Goal: Task Accomplishment & Management: Use online tool/utility

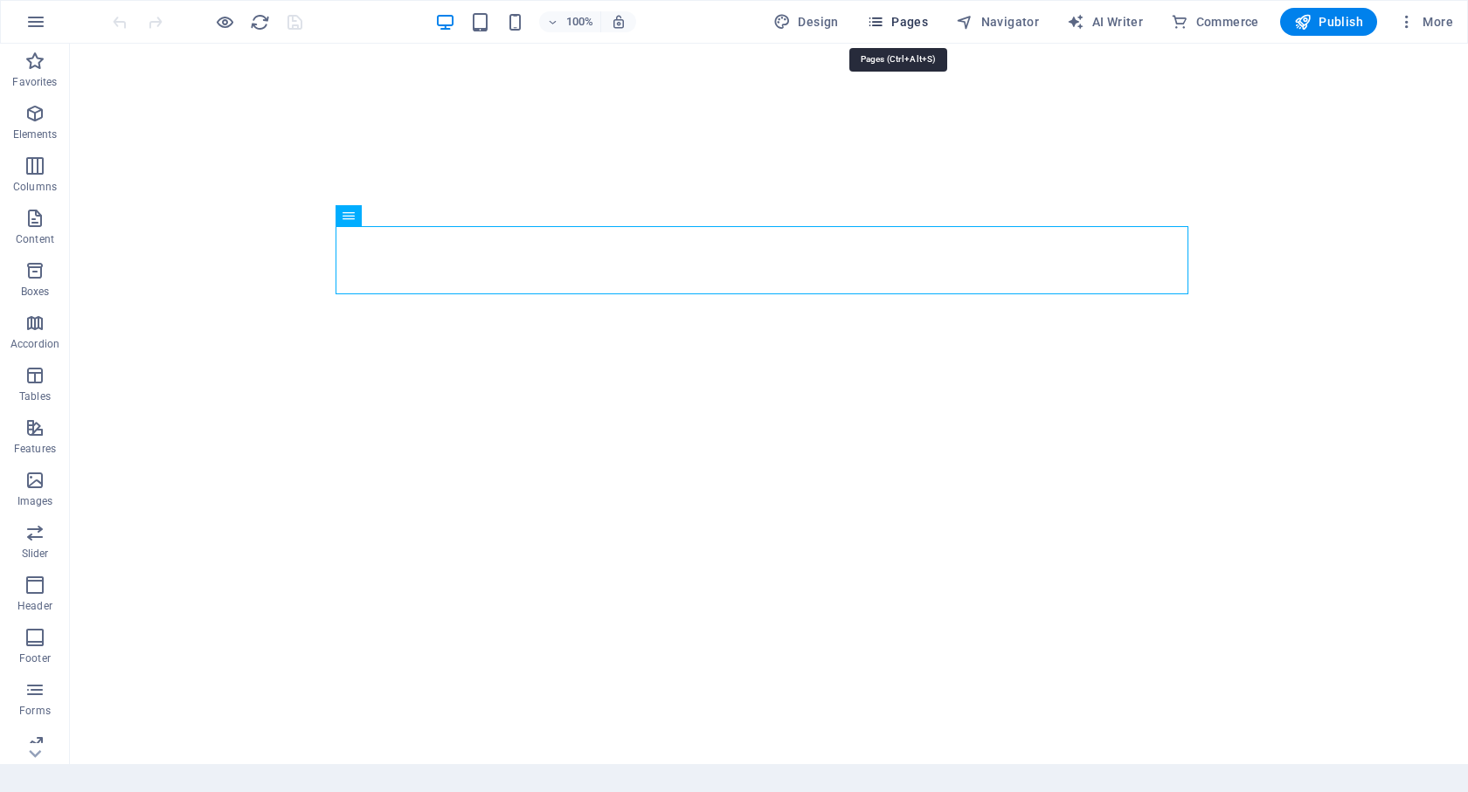
click at [923, 29] on span "Pages" at bounding box center [897, 21] width 61 height 17
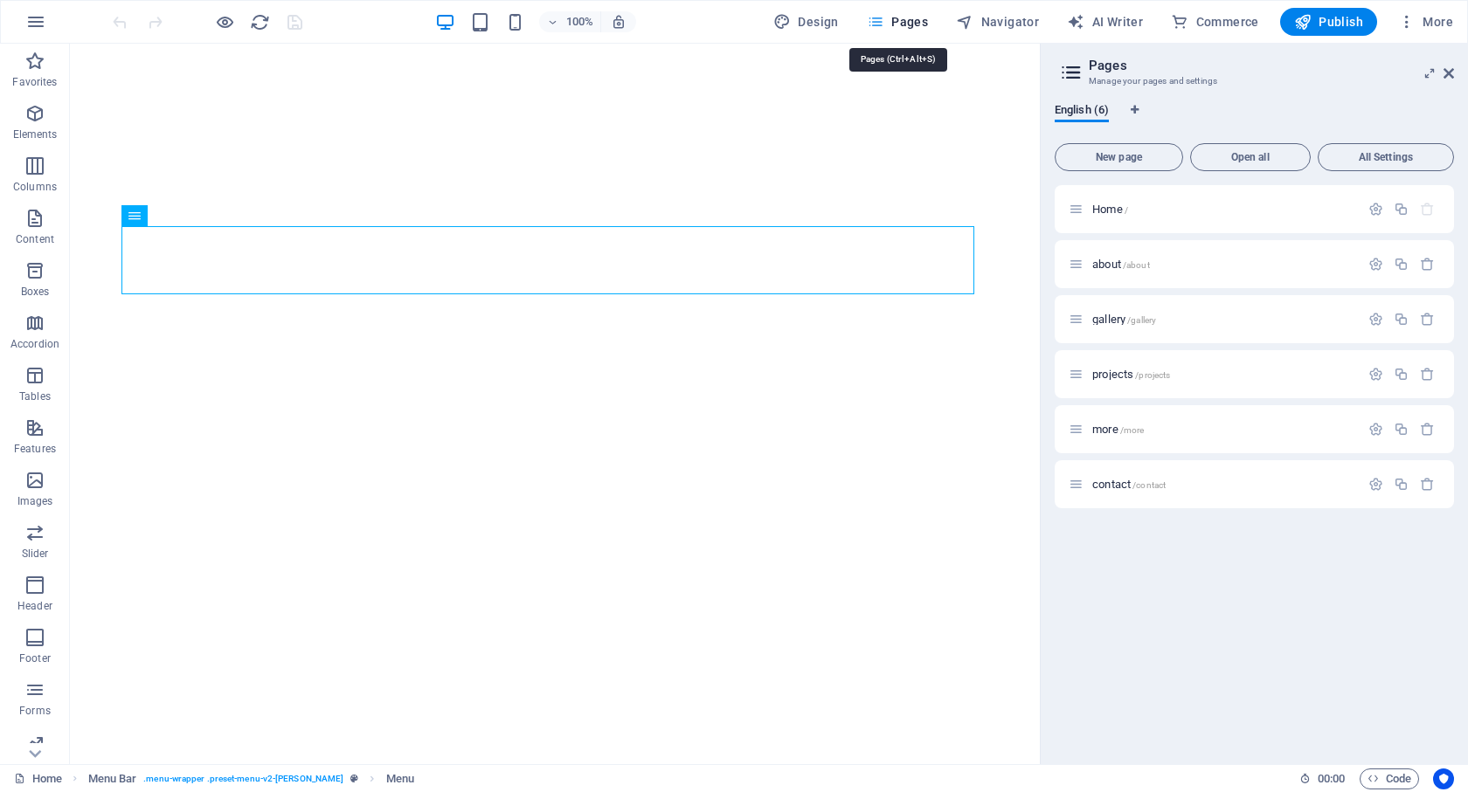
click at [910, 19] on span "Pages" at bounding box center [897, 21] width 61 height 17
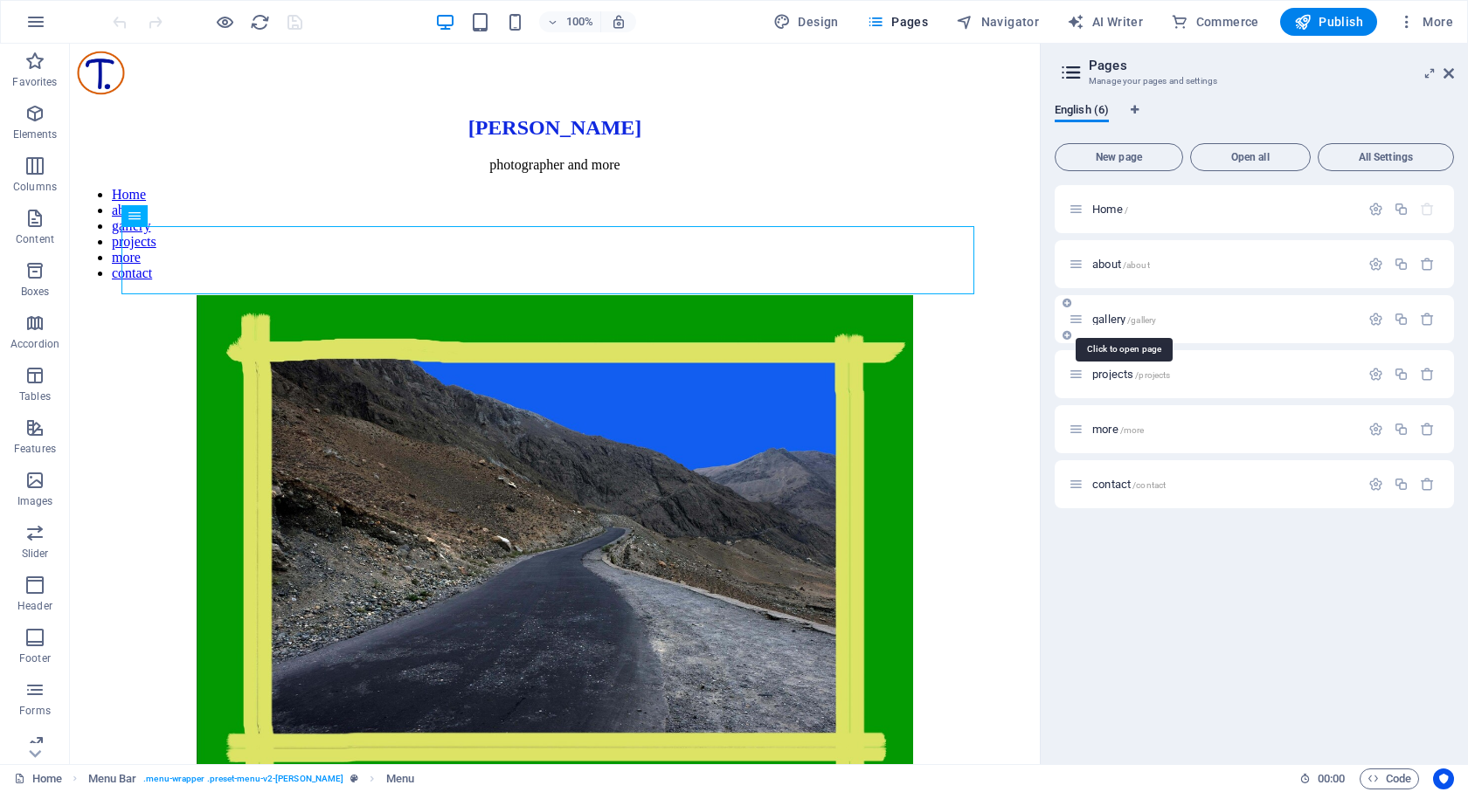
click at [1111, 316] on span "gallery /gallery" at bounding box center [1124, 319] width 64 height 13
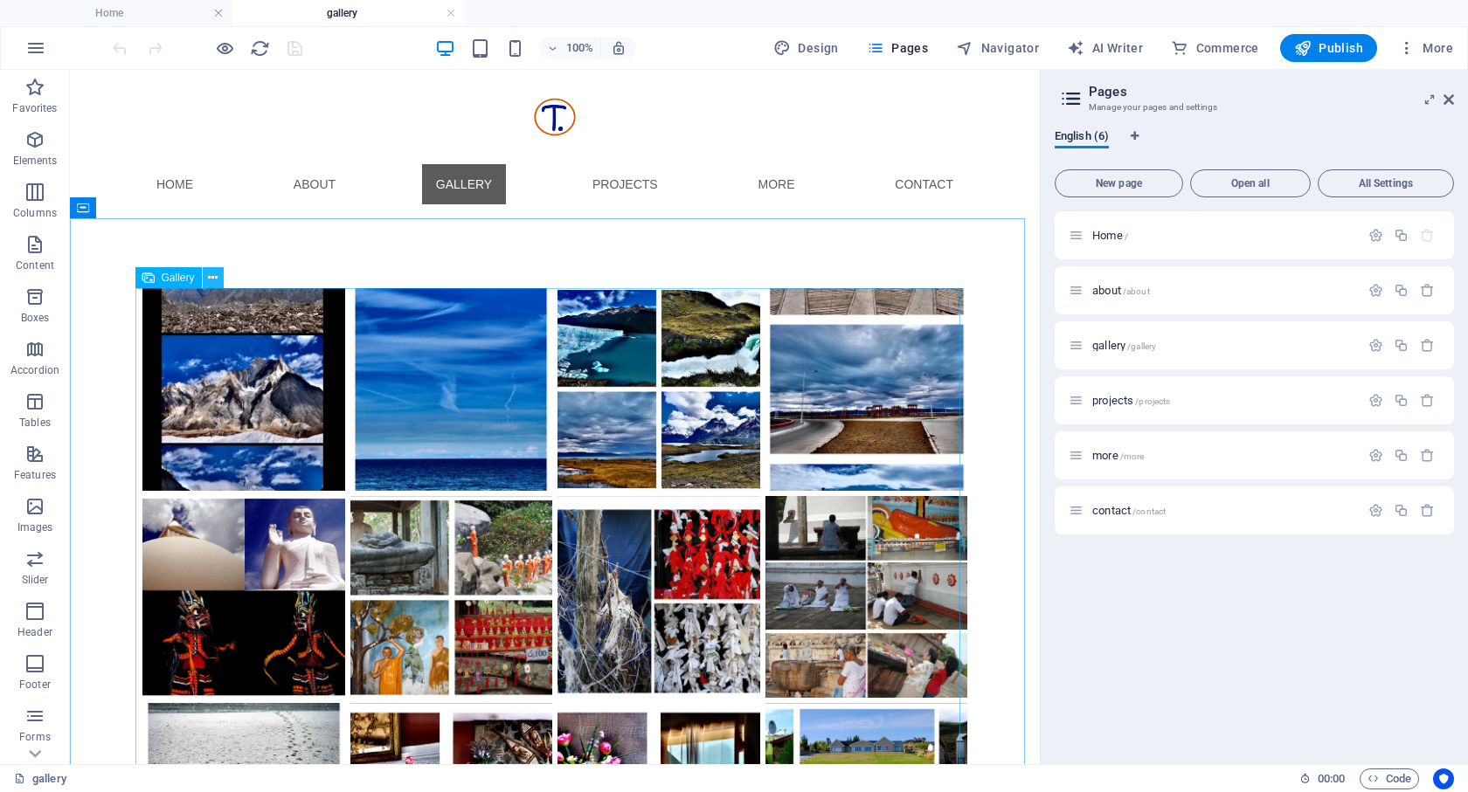
click at [213, 279] on icon at bounding box center [213, 278] width 10 height 18
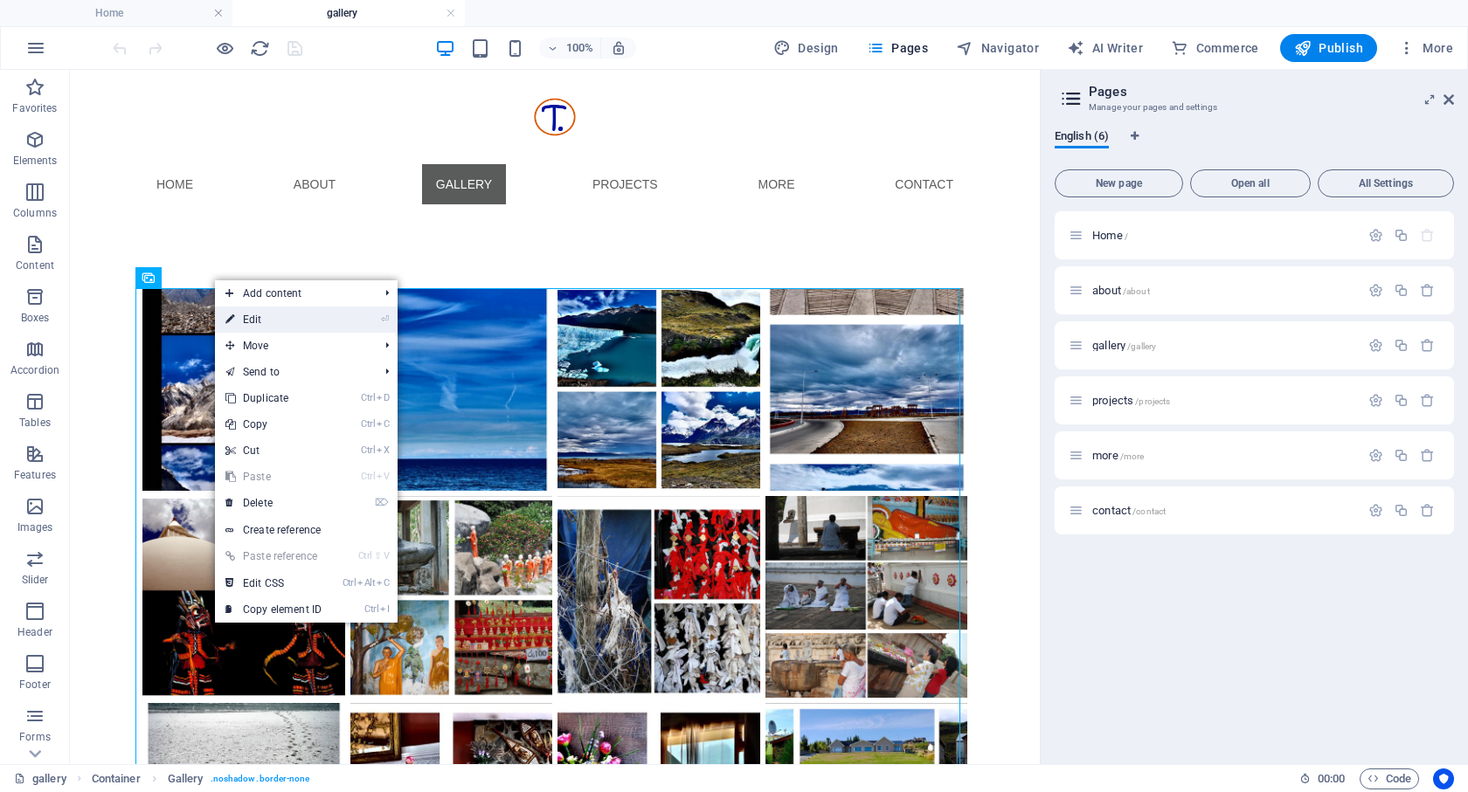
click at [246, 320] on link "⏎ Edit" at bounding box center [273, 320] width 117 height 26
select select "4"
select select "%"
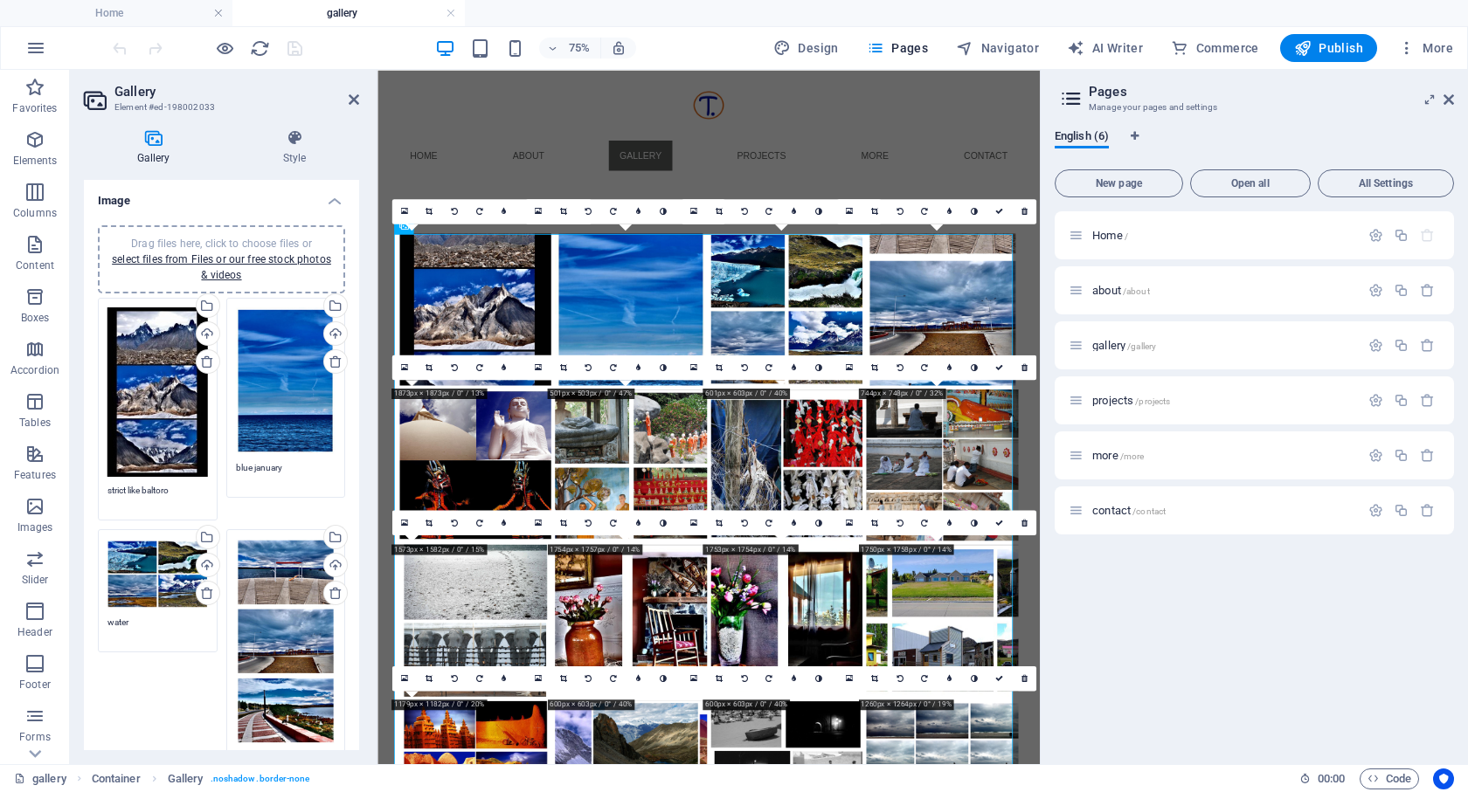
click at [149, 446] on div "Drag files here, click to choose files or select files from Files or our free s…" at bounding box center [157, 393] width 100 height 170
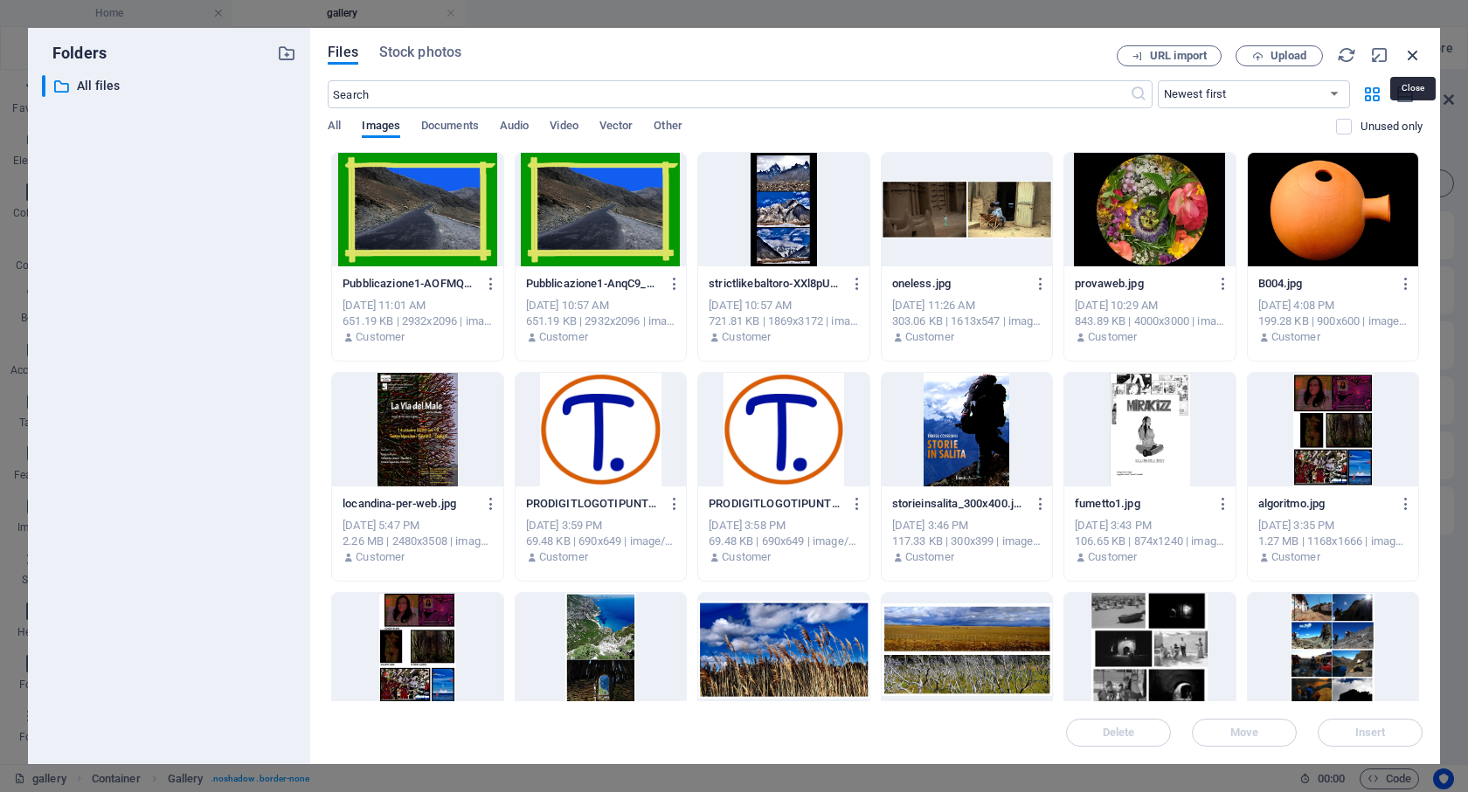
click at [1413, 50] on icon "button" at bounding box center [1412, 54] width 19 height 19
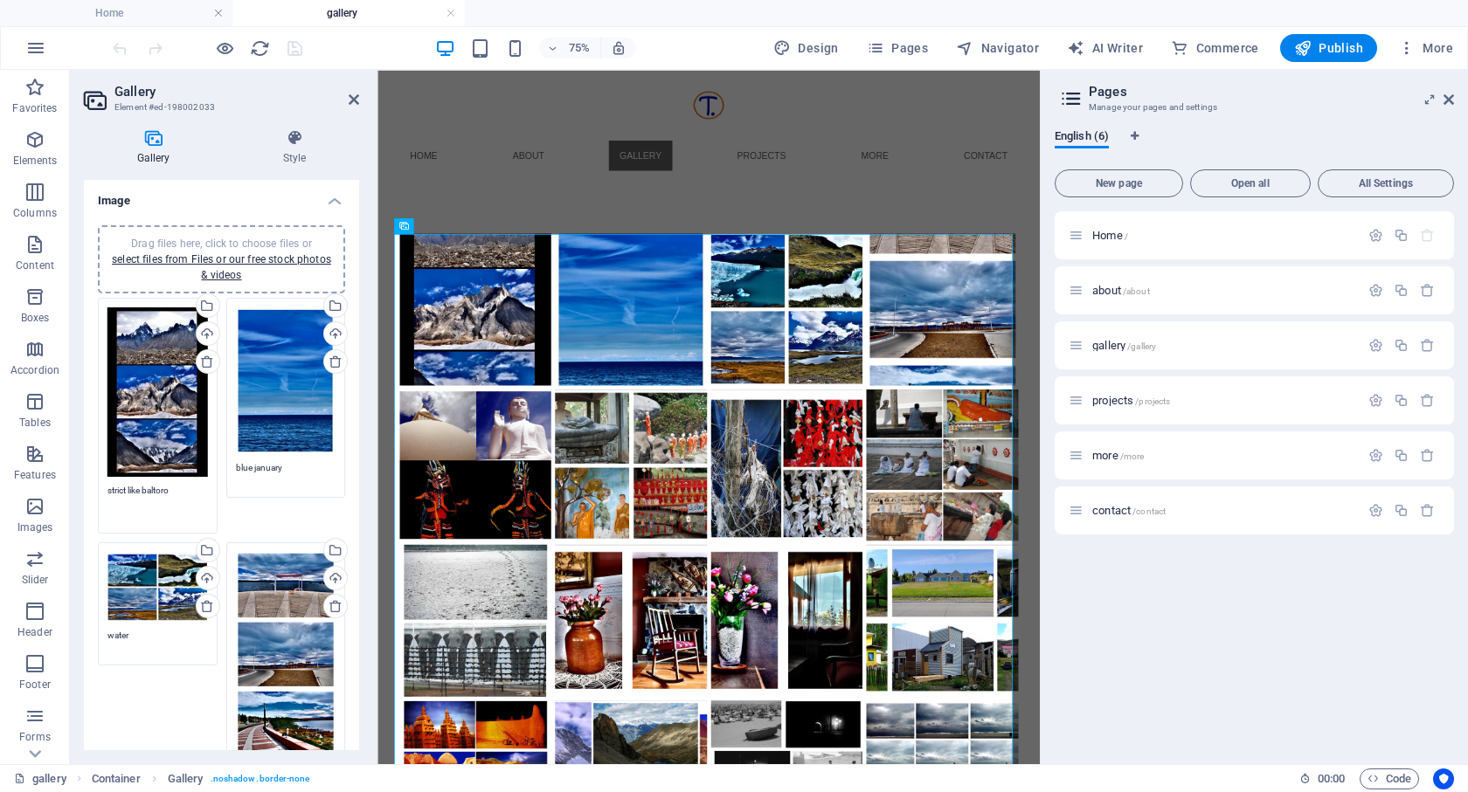
click at [161, 487] on textarea "strict like baltoro" at bounding box center [157, 503] width 100 height 39
click at [166, 486] on textarea "strict like baltoro" at bounding box center [157, 503] width 100 height 39
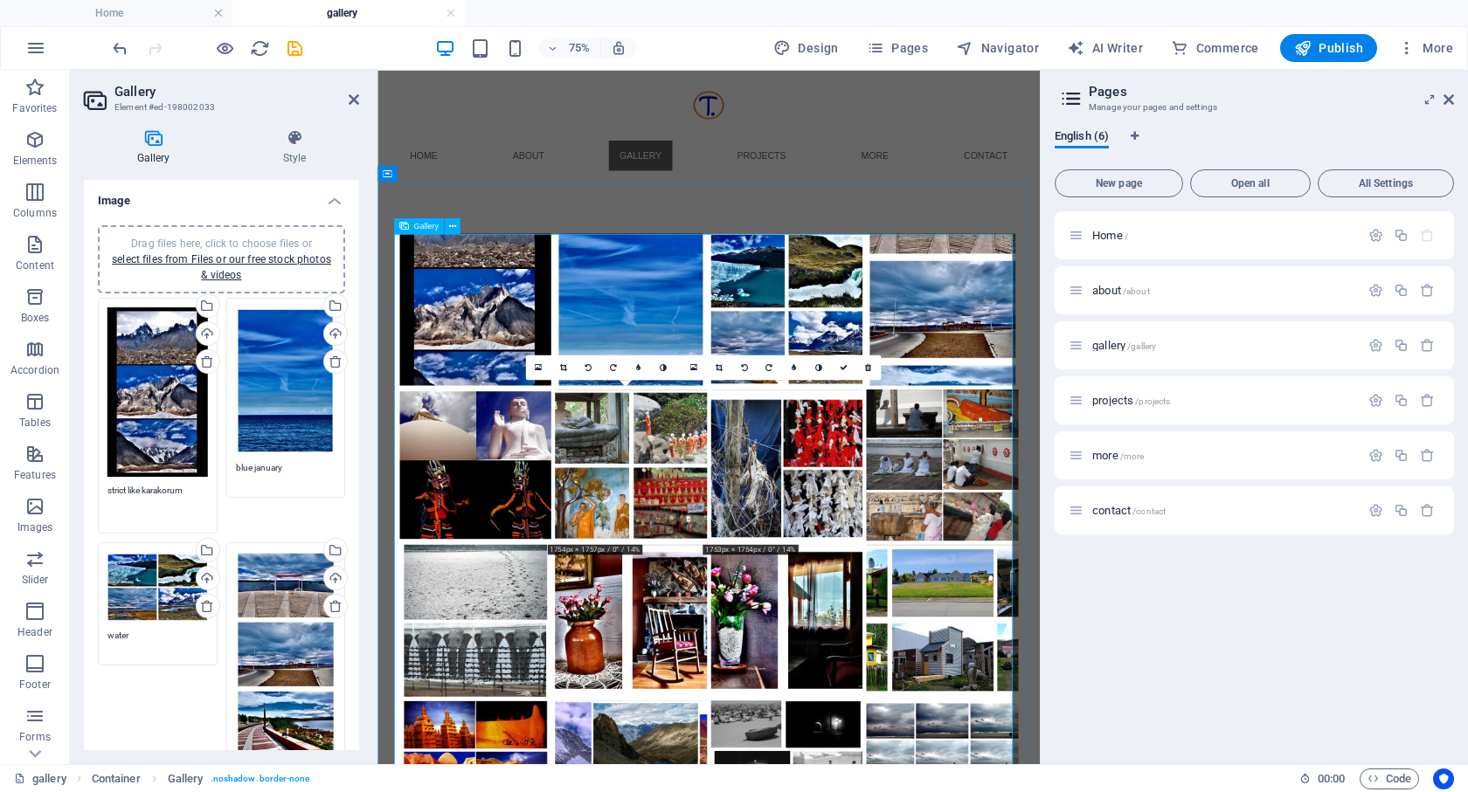
type textarea "strict like karakorum"
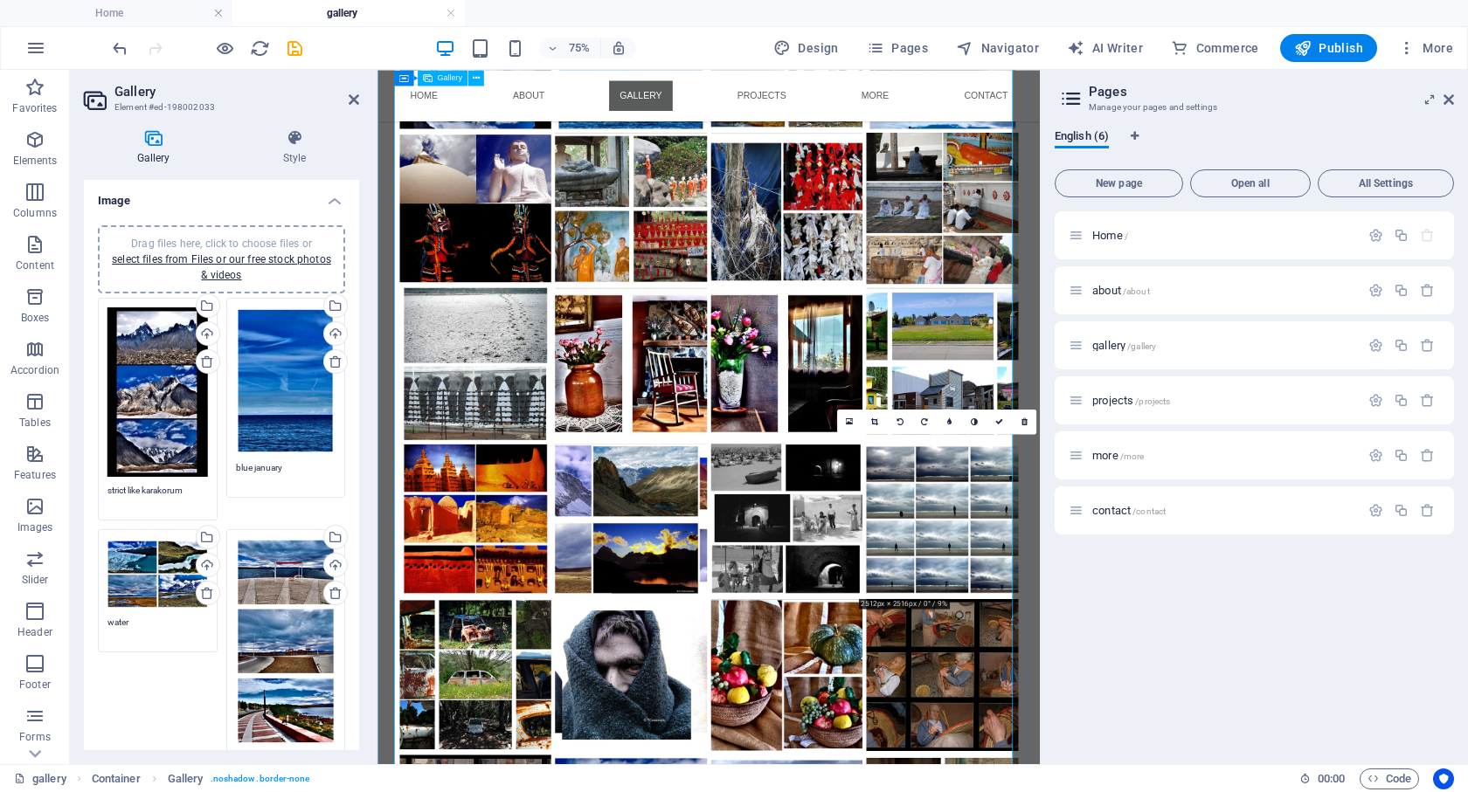
scroll to position [522, 0]
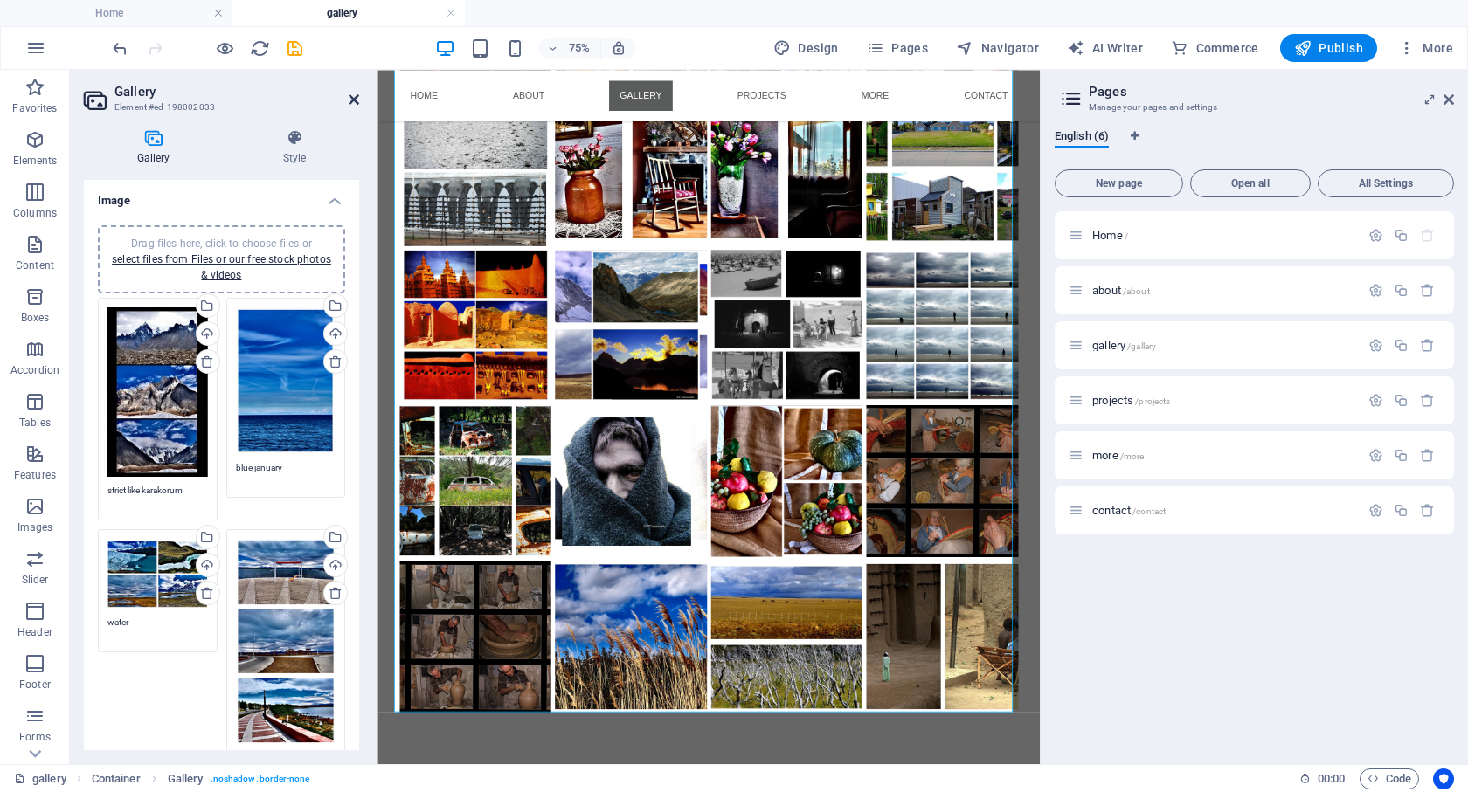
click at [349, 102] on icon at bounding box center [354, 100] width 10 height 14
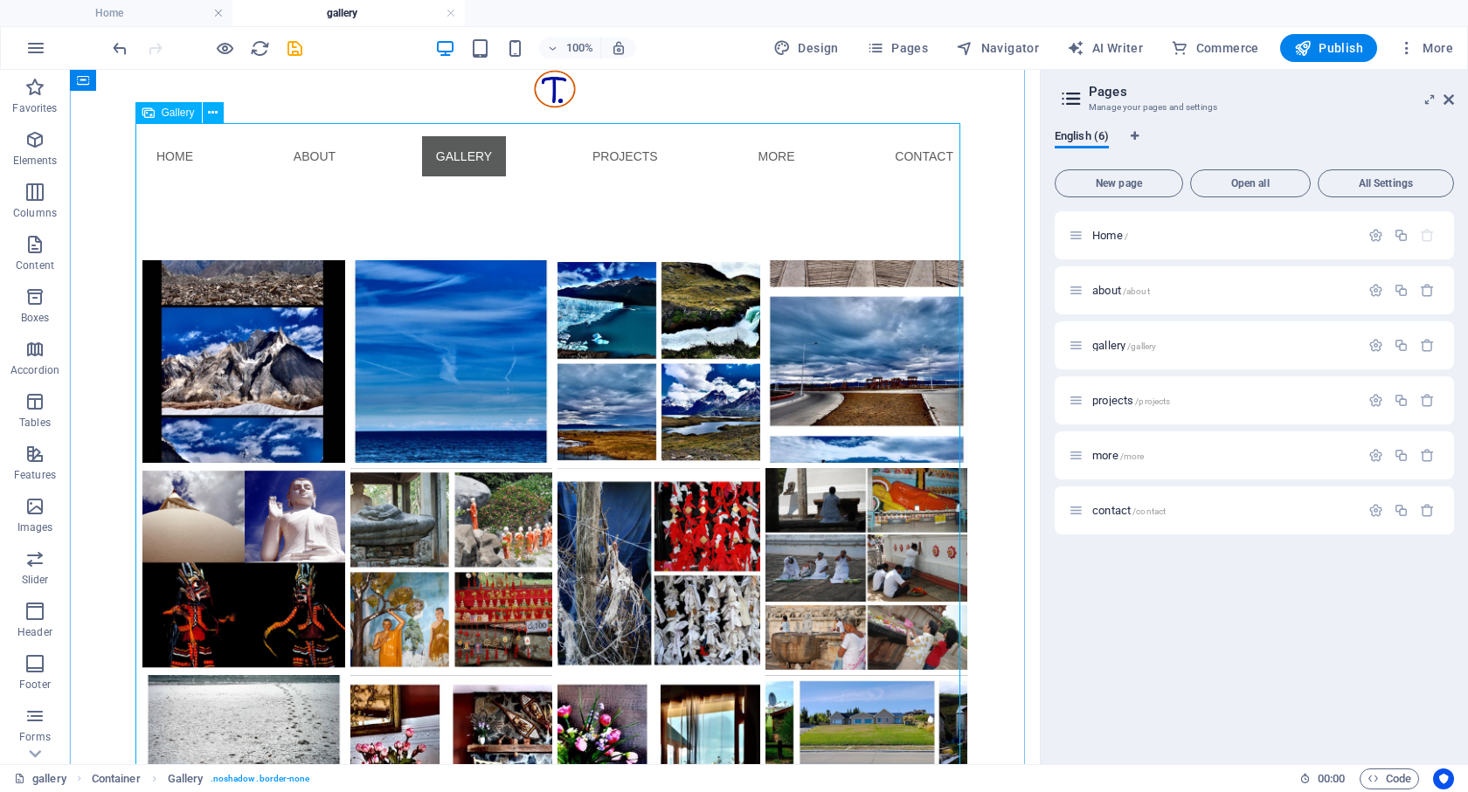
scroll to position [0, 0]
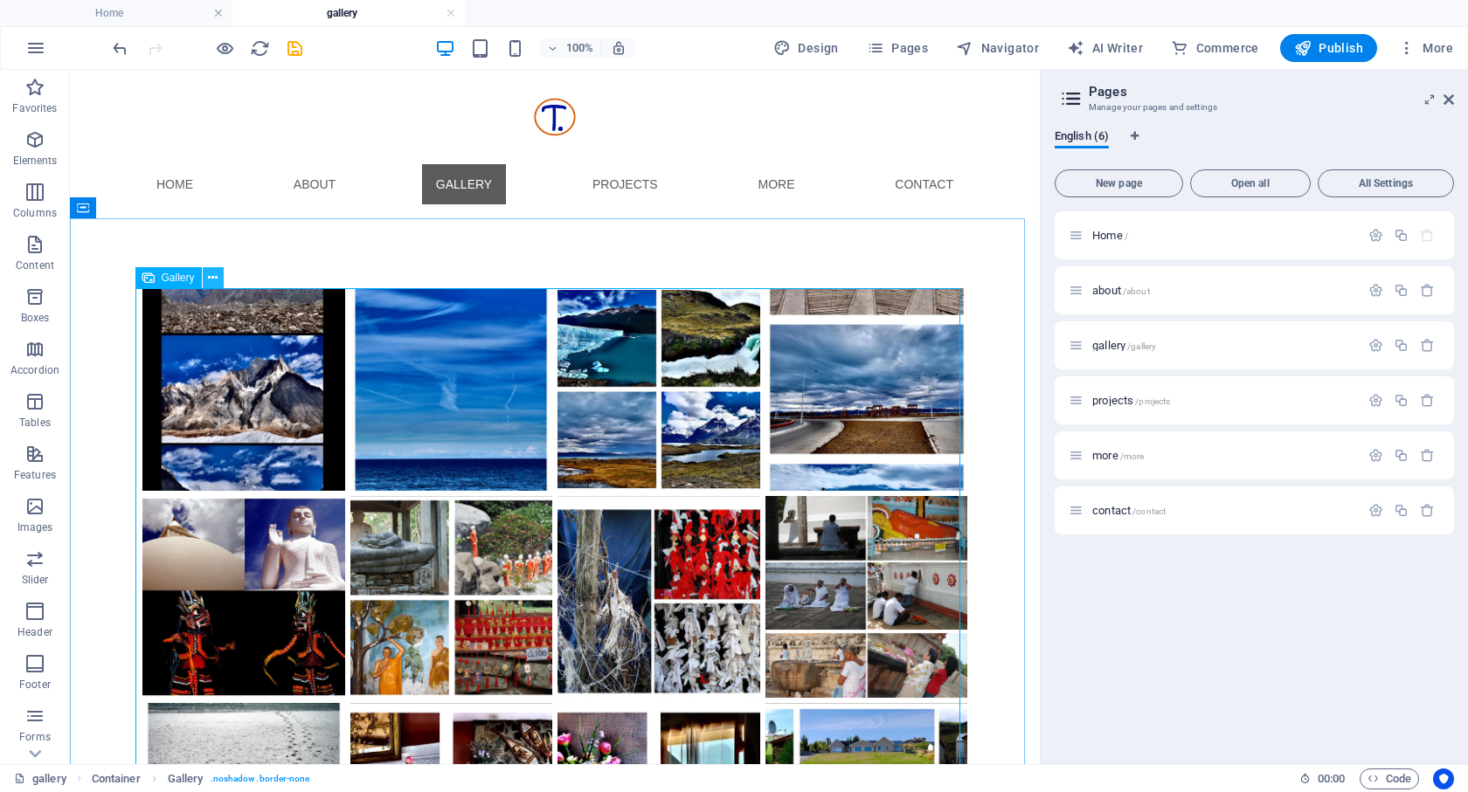
click at [212, 271] on icon at bounding box center [213, 278] width 10 height 18
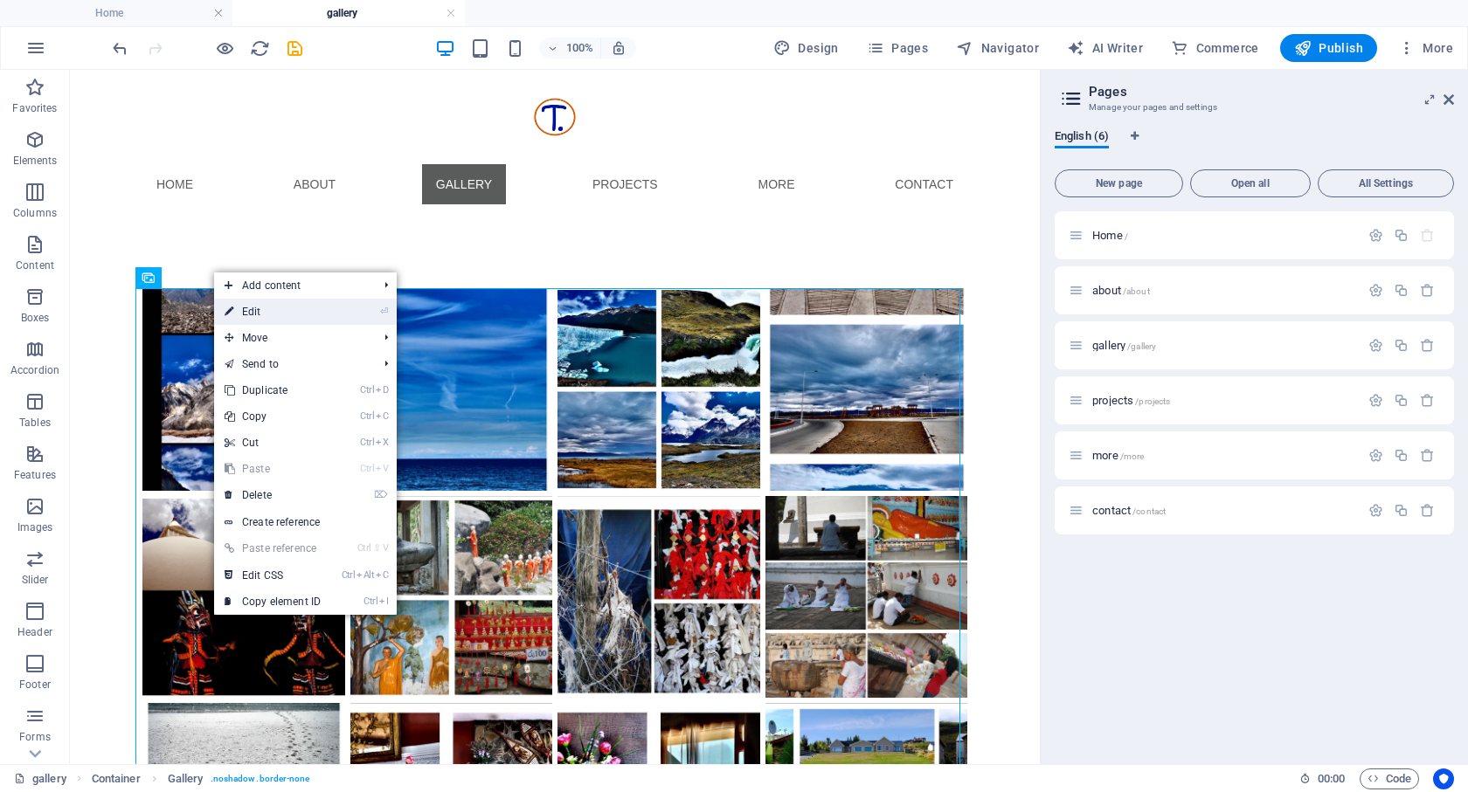
click at [257, 311] on link "⏎ Edit" at bounding box center [272, 312] width 117 height 26
select select "4"
select select "%"
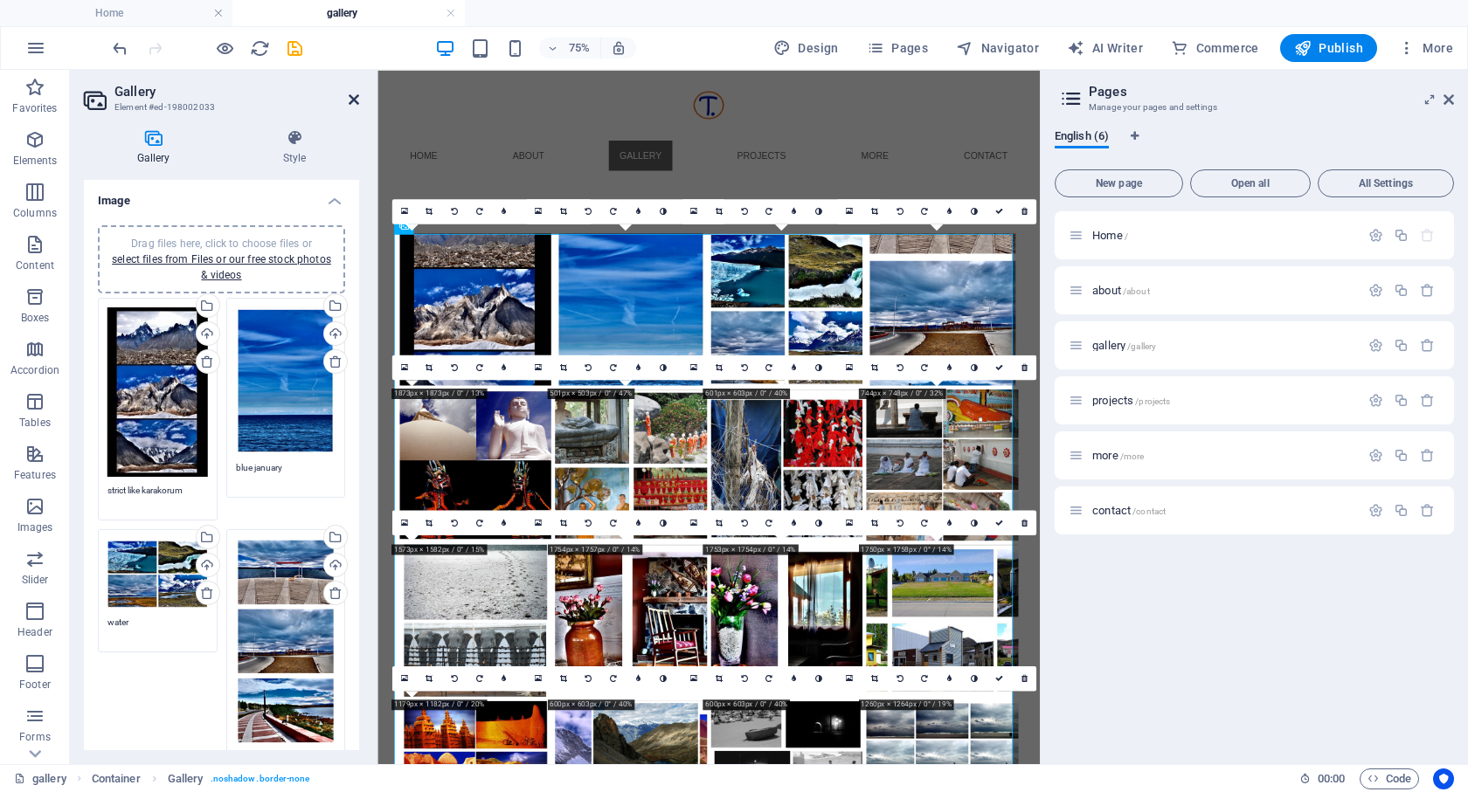
click at [354, 96] on icon at bounding box center [354, 100] width 10 height 14
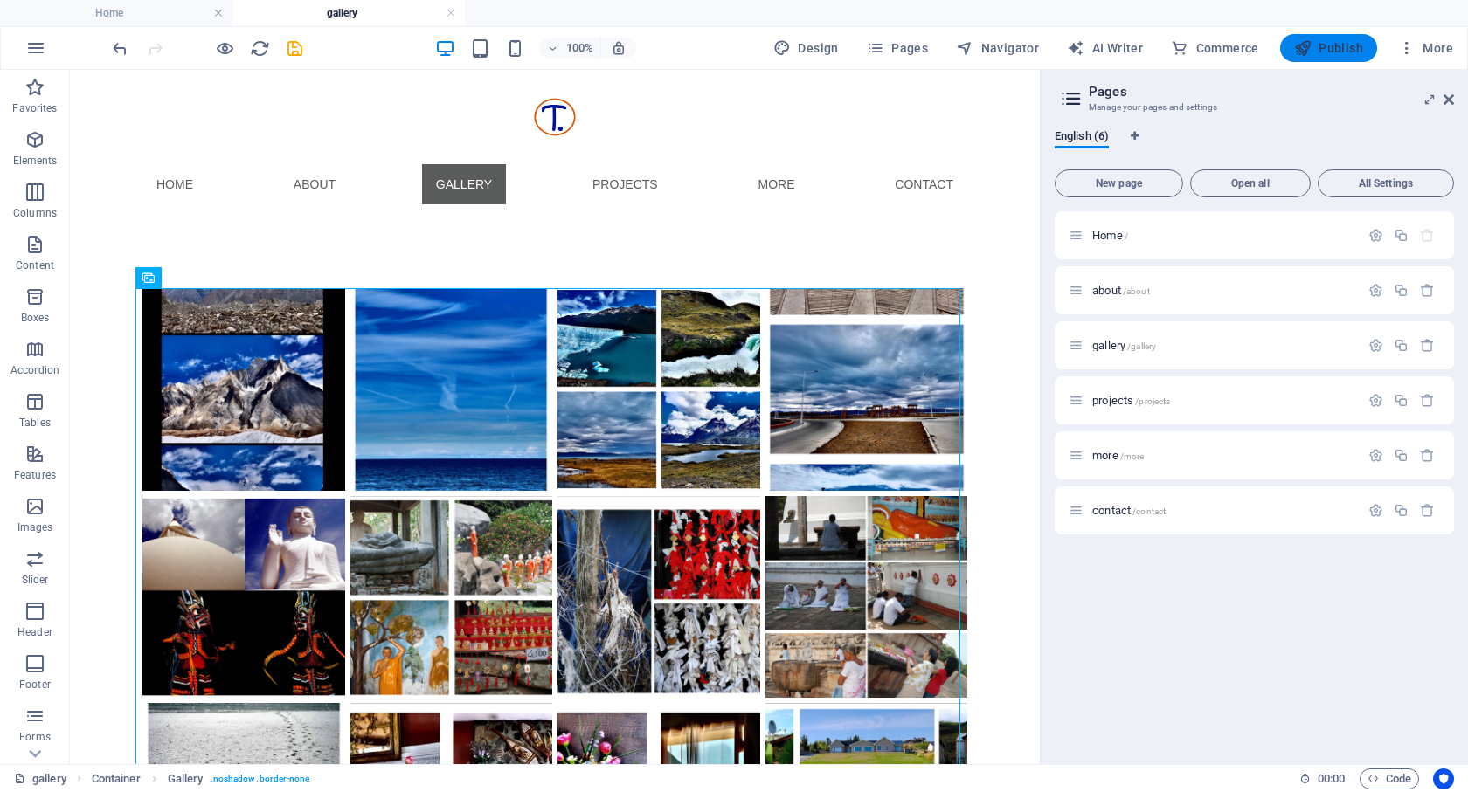
click at [1327, 46] on span "Publish" at bounding box center [1328, 47] width 69 height 17
